Goal: Register for event/course

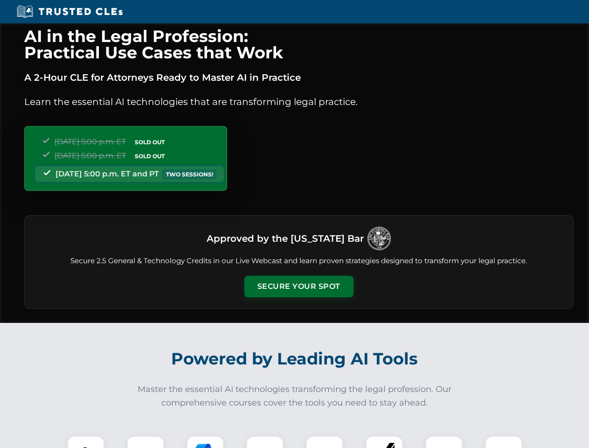
click at [299, 287] on button "Secure Your Spot" at bounding box center [299, 286] width 109 height 21
click at [86, 442] on img at bounding box center [85, 454] width 27 height 27
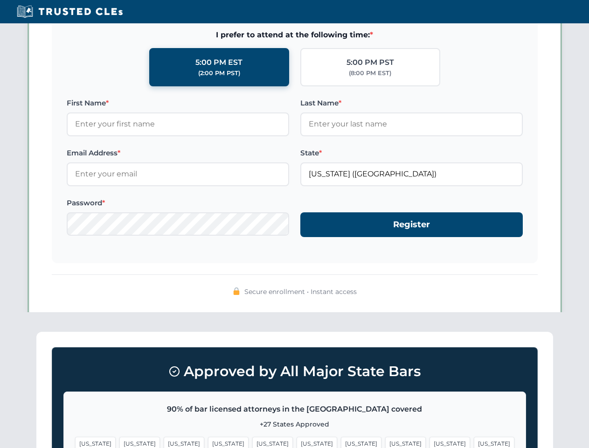
click at [341, 442] on span "[US_STATE]" at bounding box center [361, 444] width 41 height 14
click at [430, 442] on span "[US_STATE]" at bounding box center [450, 444] width 41 height 14
